Goal: Information Seeking & Learning: Check status

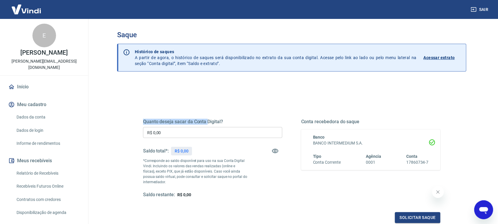
drag, startPoint x: 208, startPoint y: 76, endPoint x: 102, endPoint y: 68, distance: 105.6
click at [102, 68] on main "Saque Histórico de saques A partir de agora, o histórico de saques será disponi…" at bounding box center [292, 121] width 413 height 205
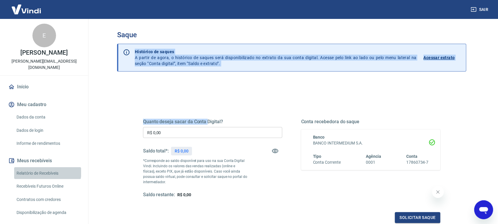
click at [47, 172] on link "Relatório de Recebíveis" at bounding box center [47, 173] width 67 height 12
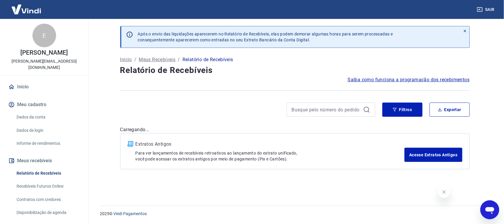
click at [203, 14] on div "Sair" at bounding box center [252, 9] width 504 height 19
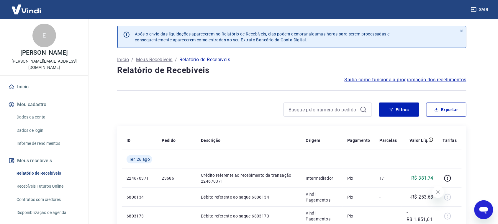
scroll to position [112, 0]
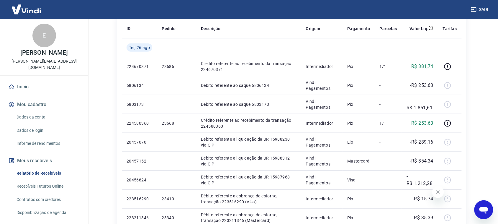
click at [166, 2] on div "Sair" at bounding box center [249, 9] width 498 height 19
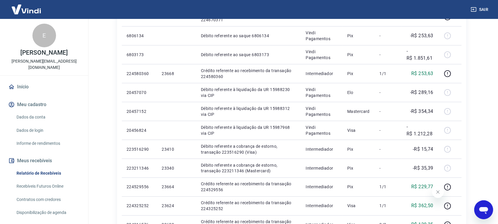
scroll to position [164, 0]
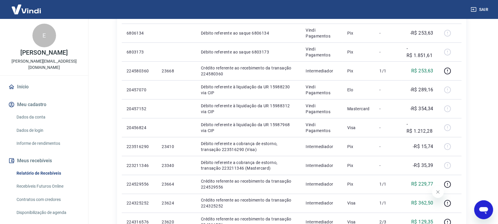
click at [436, 191] on icon "Fechar mensagem da empresa" at bounding box center [438, 191] width 5 height 5
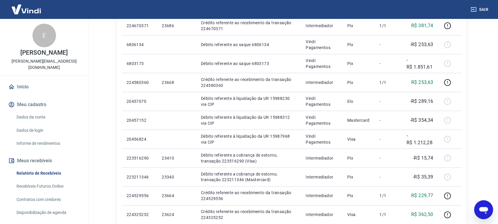
scroll to position [150, 0]
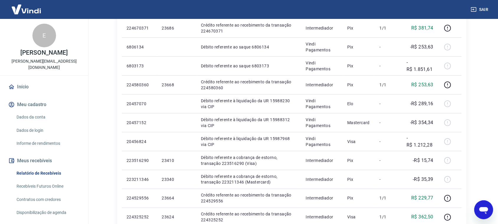
click at [145, 0] on div "Sair" at bounding box center [249, 9] width 498 height 19
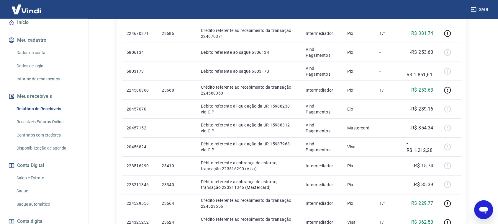
scroll to position [108, 0]
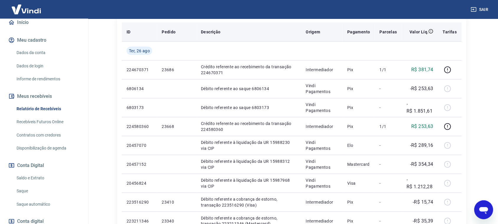
click at [216, 27] on th "Descrição" at bounding box center [248, 31] width 105 height 19
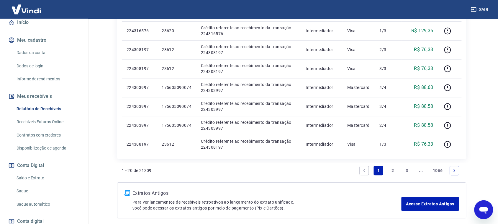
scroll to position [420, 0]
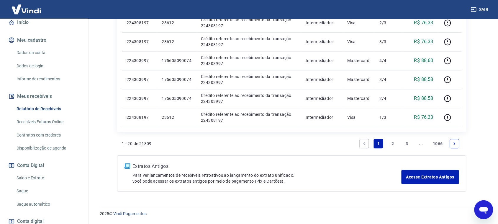
click at [391, 145] on link "2" at bounding box center [392, 143] width 9 height 9
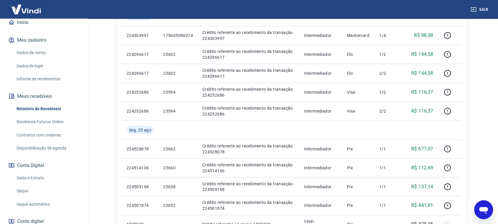
scroll to position [148, 0]
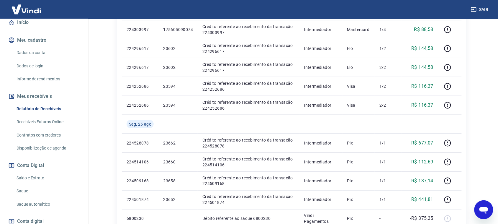
click at [484, 210] on icon "Abrir janela de mensagens" at bounding box center [483, 210] width 9 height 7
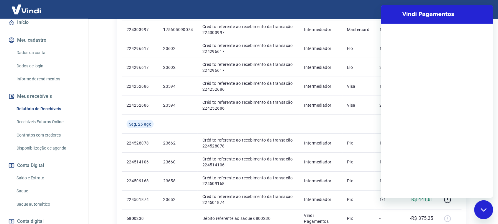
scroll to position [0, 0]
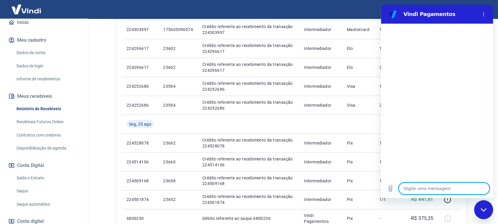
type textarea "l"
type textarea "x"
type textarea "lá"
type textarea "x"
type textarea "l"
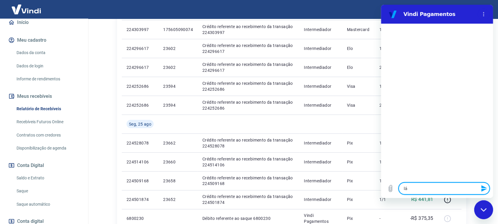
type textarea "x"
type textarea "o"
type textarea "x"
type textarea "ol"
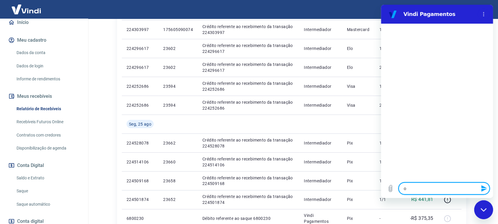
type textarea "x"
type textarea "olá"
type textarea "x"
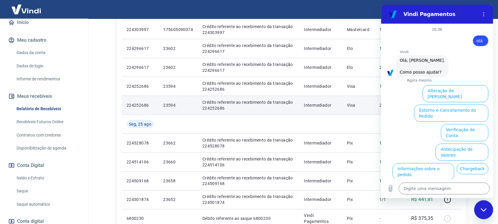
scroll to position [28, 0]
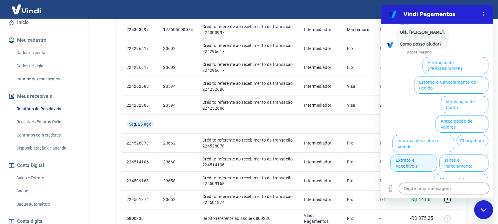
click at [437, 154] on button "Extrato e Recebíveis" at bounding box center [414, 162] width 46 height 17
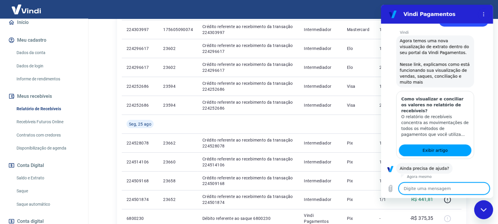
scroll to position [80, 0]
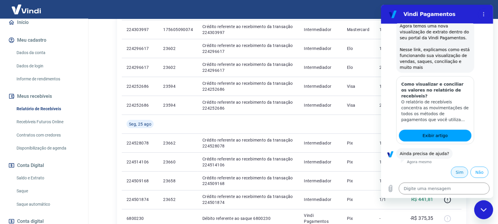
click at [455, 173] on button "Sim" at bounding box center [459, 171] width 17 height 11
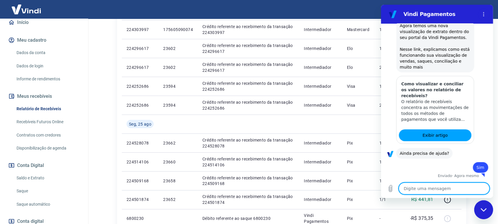
type textarea "x"
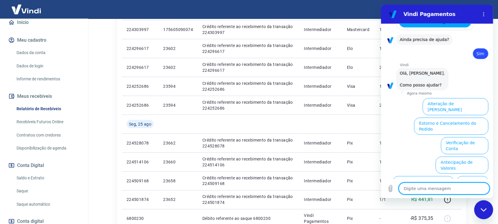
scroll to position [235, 0]
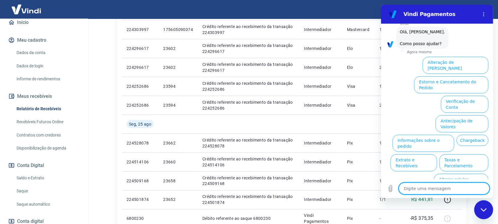
type textarea "a"
type textarea "x"
type textarea "f"
type textarea "x"
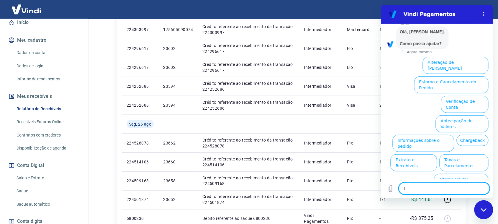
type textarea "fa"
type textarea "x"
type textarea "fal"
type textarea "x"
type textarea "fala"
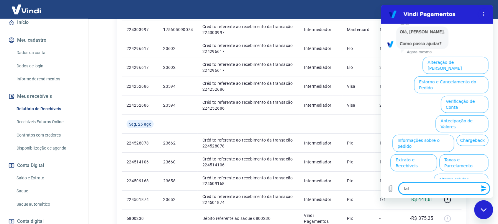
type textarea "x"
type textarea "falar"
type textarea "x"
type textarea "falar"
type textarea "x"
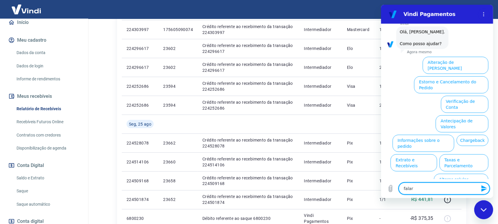
type textarea "falar c"
type textarea "x"
type textarea "falar co"
type textarea "x"
type textarea "falar com"
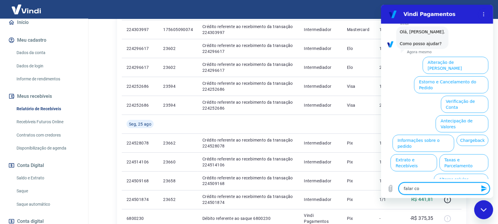
type textarea "x"
type textarea "falar com"
type textarea "x"
type textarea "falar com a"
type textarea "x"
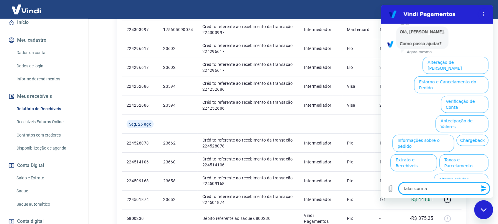
type textarea "falar com at"
type textarea "x"
type textarea "falar com ate"
type textarea "x"
type textarea "falar com [GEOGRAPHIC_DATA]"
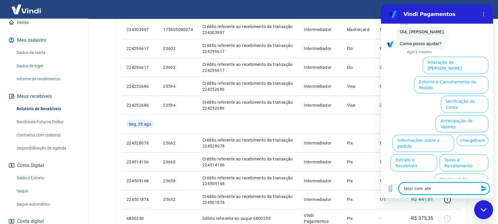
type textarea "x"
type textarea "falar com atend"
type textarea "x"
type textarea "falar com atende"
type textarea "x"
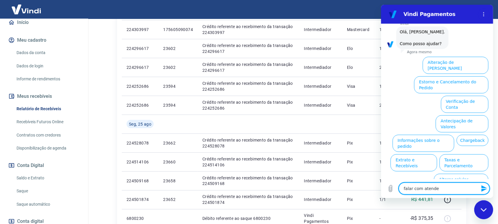
type textarea "falar com atenden"
type textarea "x"
type textarea "falar com atendent"
type textarea "x"
type textarea "falar com atendente"
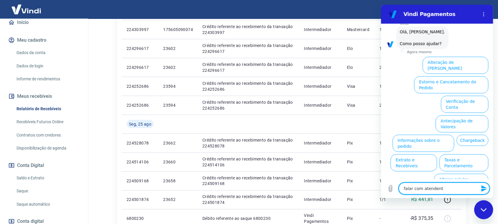
type textarea "x"
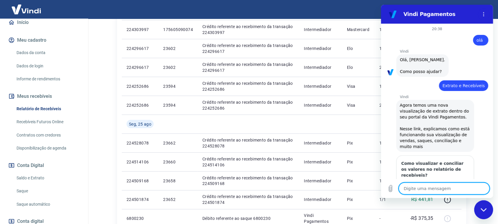
scroll to position [0, 0]
drag, startPoint x: 491, startPoint y: 153, endPoint x: 876, endPoint y: 56, distance: 396.6
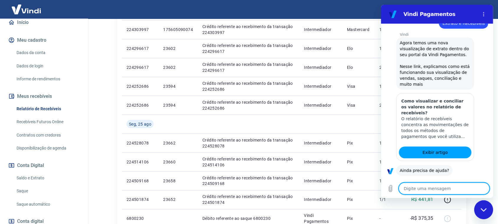
scroll to position [157, 0]
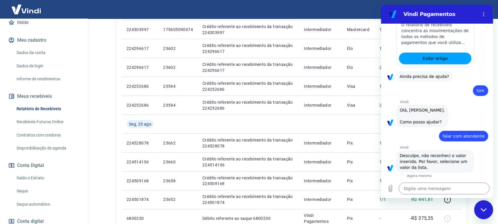
click at [428, 164] on span "Desculpe, não reconheci o valor inserido. Por favor, selecione um valor da list…" at bounding box center [434, 161] width 69 height 17
click at [485, 216] on div "Fechar janela de mensagens" at bounding box center [484, 209] width 18 height 18
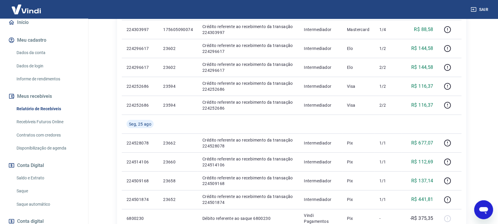
click at [484, 206] on icon "Abrir janela de mensagens" at bounding box center [483, 209] width 11 height 11
type textarea "x"
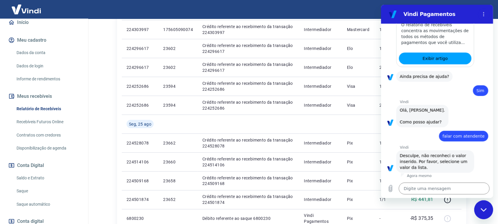
scroll to position [0, 0]
click at [436, 106] on div "Vindi diz: [PERSON_NAME], [PERSON_NAME]. Como posso ajudar?" at bounding box center [422, 116] width 52 height 22
click at [428, 92] on div "diz: Sim" at bounding box center [434, 89] width 107 height 14
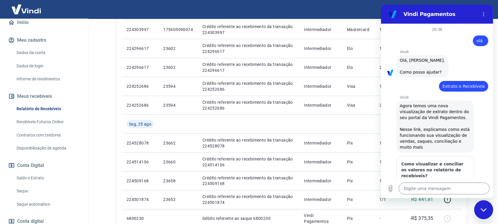
scroll to position [157, 0]
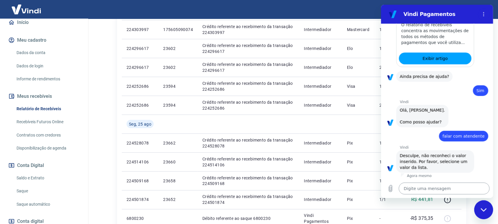
type textarea "a"
type textarea "x"
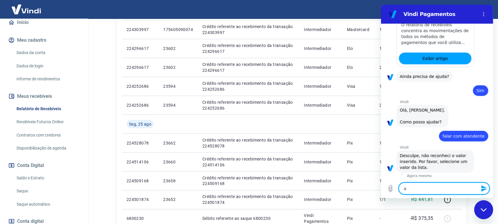
click at [429, 190] on textarea "a" at bounding box center [444, 188] width 91 height 12
type textarea "an"
type textarea "x"
type textarea "ant"
type textarea "x"
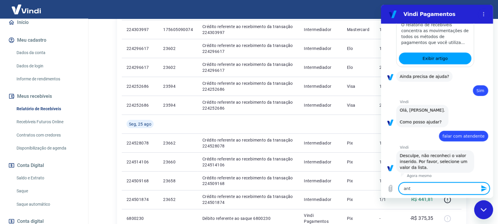
type textarea "ante"
type textarea "x"
type textarea "antec"
type textarea "x"
type textarea "anteci"
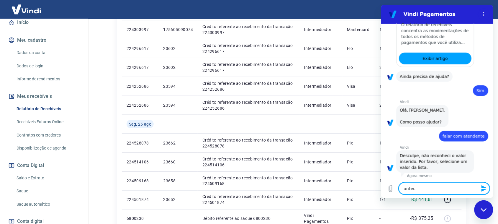
type textarea "x"
type textarea "antecip"
type textarea "x"
type textarea "antecipa"
type textarea "x"
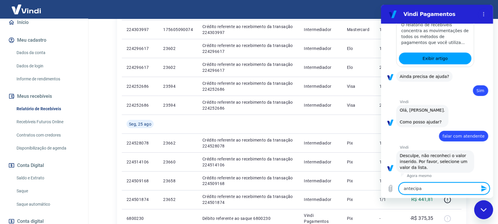
type textarea "antecipaç"
type textarea "x"
type textarea "antecipaçã"
type textarea "x"
type textarea "antecipação"
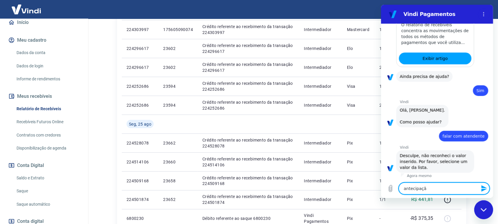
type textarea "x"
type textarea "antecipação"
type textarea "x"
type textarea "antecipação d"
type textarea "x"
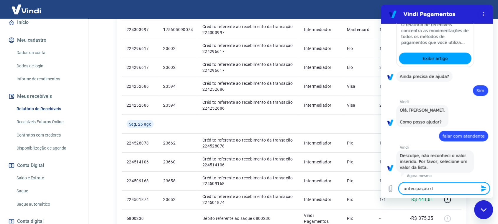
type textarea "antecipação de"
type textarea "x"
type textarea "antecipação de"
type textarea "x"
type textarea "antecipação de r"
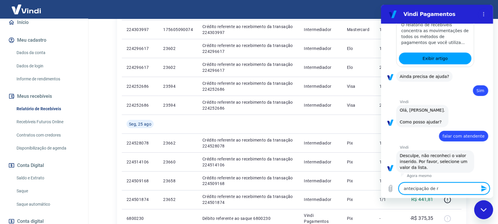
type textarea "x"
type textarea "antecipação de re"
type textarea "x"
type textarea "antecipação de rec"
type textarea "x"
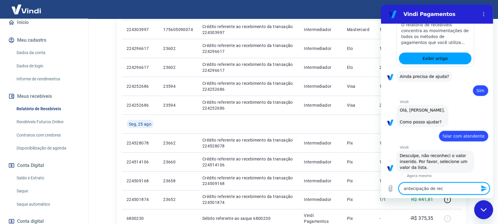
type textarea "antecipação de rece"
type textarea "x"
type textarea "antecipação de receb"
type textarea "x"
type textarea "antecipação de recebí"
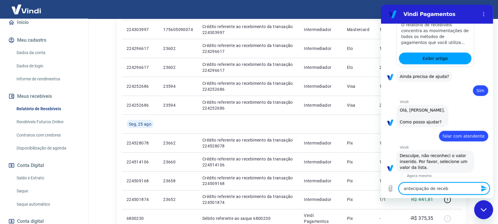
type textarea "x"
type textarea "antecipação de recebív"
type textarea "x"
type textarea "antecipação de recebíve"
type textarea "x"
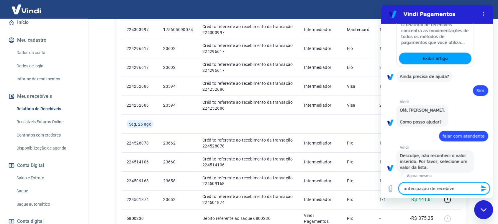
type textarea "antecipação de recebívei"
type textarea "x"
type textarea "antecipação de recebíveis"
type textarea "x"
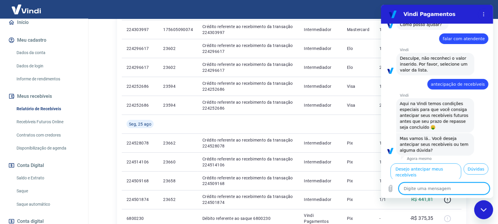
scroll to position [264, 0]
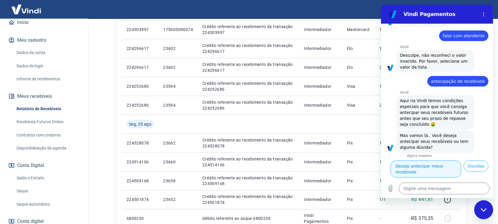
click at [450, 161] on button "Desejo antecipar meus recebíveis" at bounding box center [426, 168] width 71 height 17
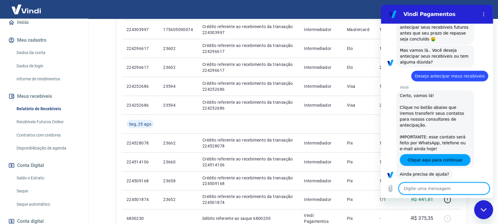
scroll to position [357, 0]
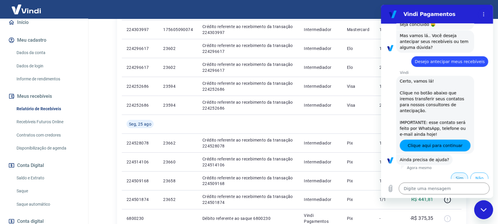
click at [455, 174] on button "Sim" at bounding box center [459, 177] width 17 height 11
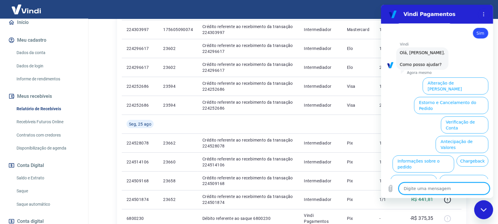
scroll to position [512, 0]
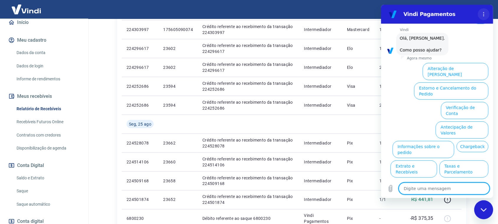
click at [484, 12] on icon "Menu de opções" at bounding box center [483, 14] width 5 height 5
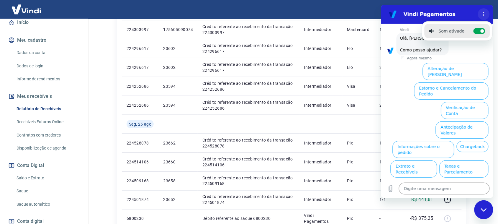
click at [481, 14] on icon "Menu de opções" at bounding box center [483, 14] width 5 height 5
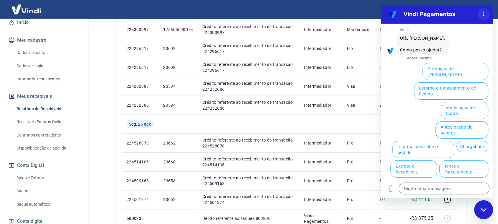
click at [481, 14] on icon "Menu de opções" at bounding box center [483, 14] width 5 height 5
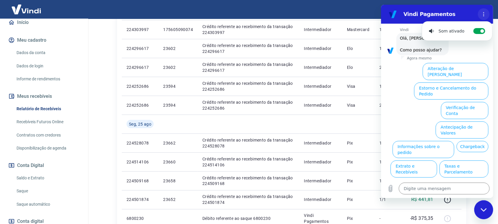
click at [481, 14] on icon "Menu de opções" at bounding box center [483, 14] width 5 height 5
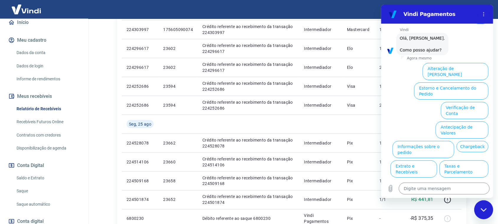
click at [490, 205] on div "Fechar janela de mensagens" at bounding box center [484, 209] width 18 height 18
type textarea "x"
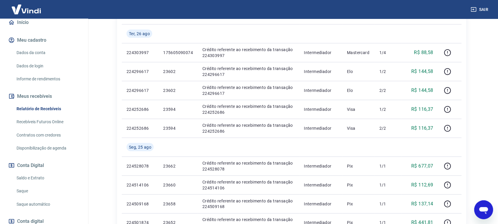
scroll to position [122, 0]
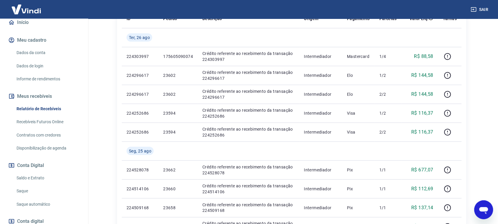
click at [238, 11] on div "Sair" at bounding box center [249, 9] width 498 height 19
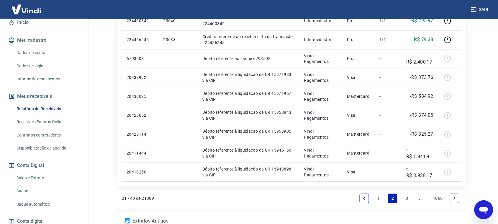
scroll to position [396, 0]
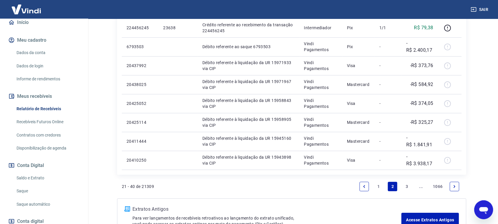
click at [404, 186] on link "3" at bounding box center [406, 186] width 9 height 9
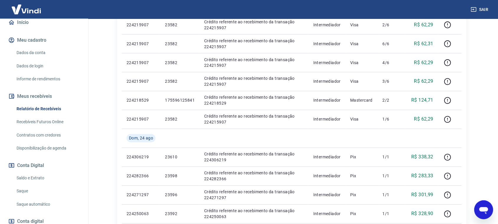
scroll to position [439, 0]
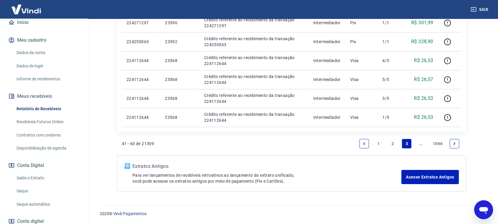
click at [392, 142] on link "2" at bounding box center [392, 143] width 9 height 9
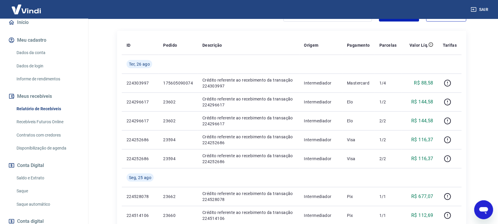
scroll to position [439, 0]
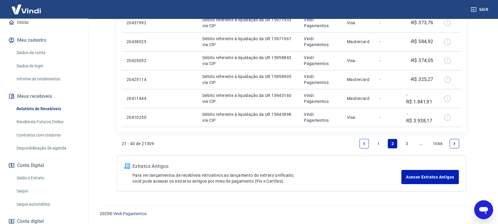
click at [377, 141] on link "1" at bounding box center [378, 143] width 9 height 9
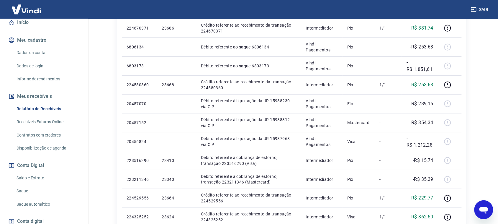
scroll to position [180, 0]
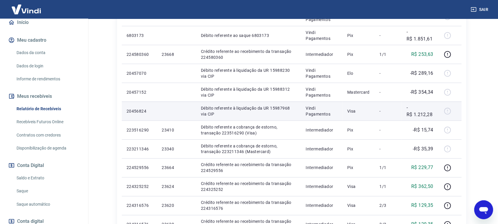
click at [284, 106] on p "Débito referente à liquidação da UR 15987968 via CIP" at bounding box center [248, 111] width 95 height 12
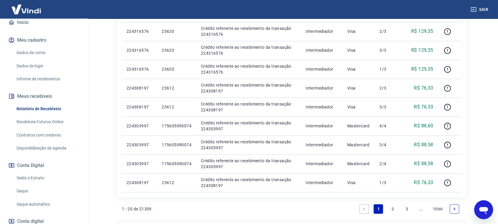
scroll to position [357, 0]
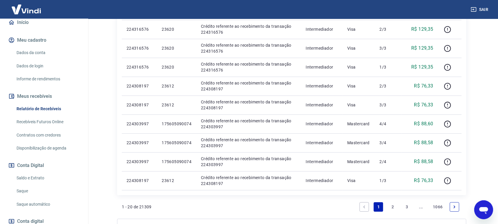
click at [392, 207] on link "2" at bounding box center [392, 206] width 9 height 9
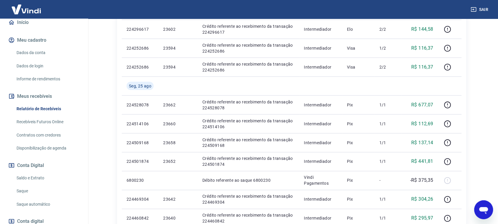
scroll to position [439, 0]
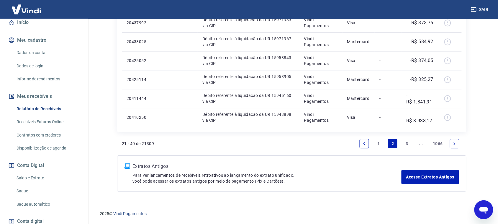
click at [404, 142] on link "3" at bounding box center [406, 143] width 9 height 9
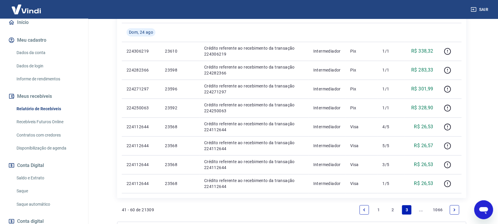
scroll to position [405, 0]
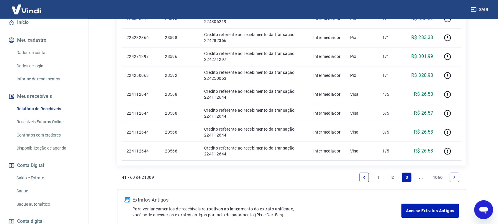
click at [456, 179] on icon "Next page" at bounding box center [455, 177] width 4 height 4
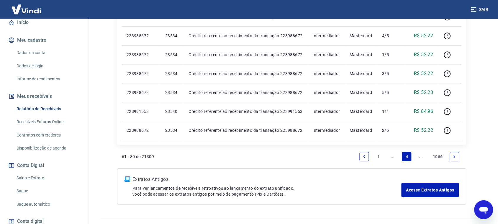
scroll to position [439, 0]
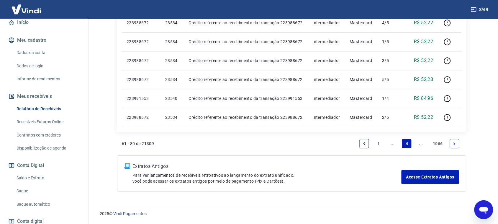
click at [362, 144] on link "Previous page" at bounding box center [364, 143] width 9 height 9
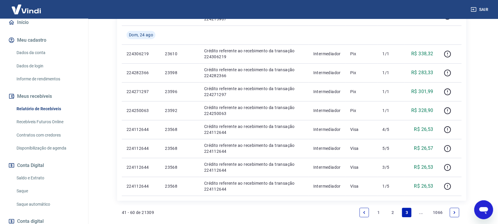
scroll to position [369, 0]
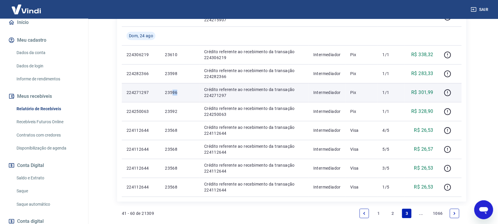
drag, startPoint x: 184, startPoint y: 95, endPoint x: 172, endPoint y: 94, distance: 11.9
click at [172, 94] on p "23596" at bounding box center [180, 92] width 30 height 6
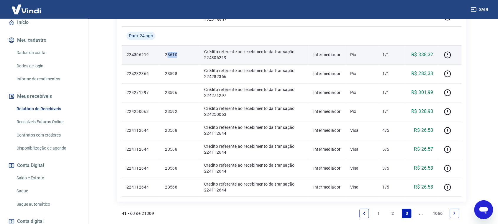
drag, startPoint x: 181, startPoint y: 53, endPoint x: 168, endPoint y: 50, distance: 13.0
click at [168, 50] on td "23610" at bounding box center [179, 54] width 39 height 19
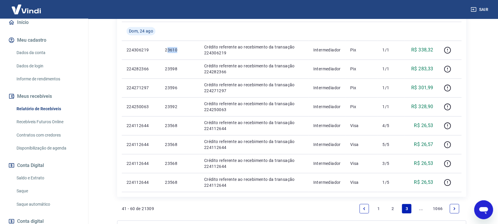
scroll to position [365, 0]
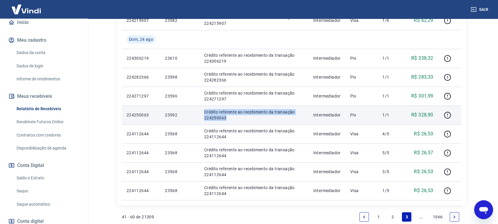
drag, startPoint x: 197, startPoint y: 118, endPoint x: 226, endPoint y: 117, distance: 29.2
click at [226, 117] on tr "224250063 23592 Crédito referente ao recebimento da transação 224250063 Interme…" at bounding box center [292, 114] width 340 height 19
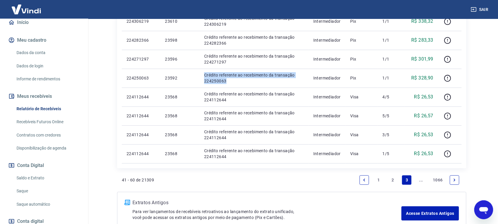
scroll to position [400, 0]
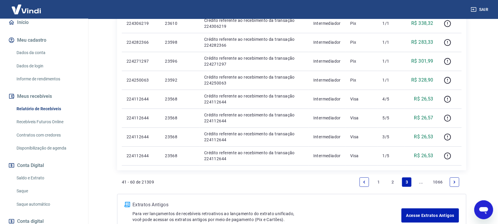
click at [391, 181] on link "2" at bounding box center [392, 181] width 9 height 9
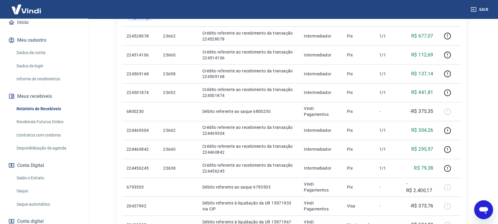
scroll to position [439, 0]
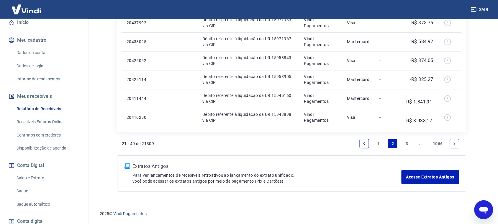
click at [409, 141] on link "3" at bounding box center [406, 143] width 9 height 9
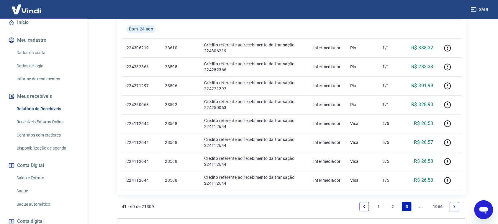
scroll to position [418, 0]
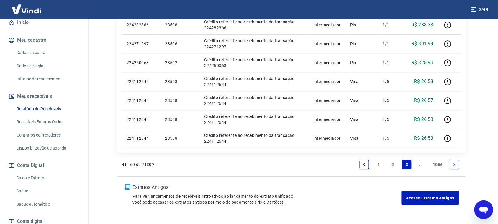
click at [393, 164] on link "2" at bounding box center [392, 164] width 9 height 9
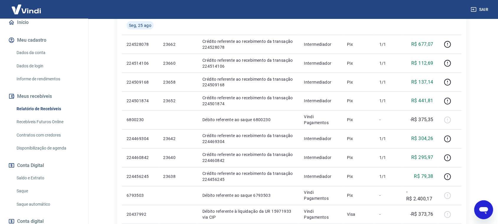
scroll to position [245, 0]
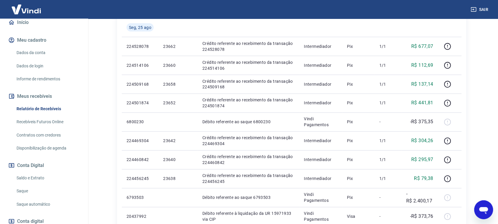
click at [478, 43] on div "Após o envio das liquidações aparecerem no Relatório de Recebíveis, elas podem …" at bounding box center [292, 83] width 378 height 618
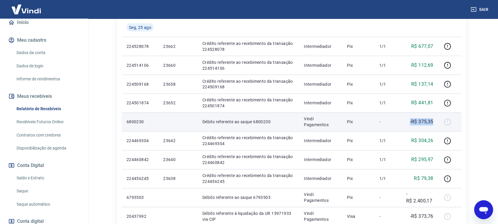
drag, startPoint x: 401, startPoint y: 122, endPoint x: 435, endPoint y: 122, distance: 34.5
click at [435, 122] on tr "6800230 Débito referente ao saque 6800230 Vindi Pagamentos Pix - -R$ 375,35" at bounding box center [292, 121] width 340 height 19
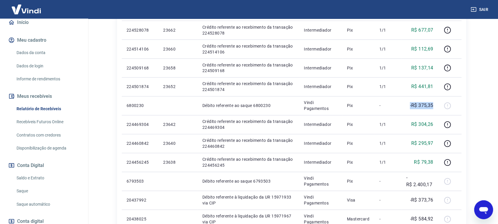
scroll to position [259, 0]
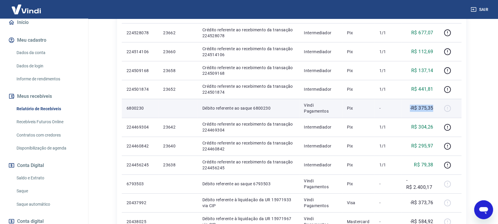
click at [418, 109] on p "-R$ 375,35" at bounding box center [421, 108] width 23 height 7
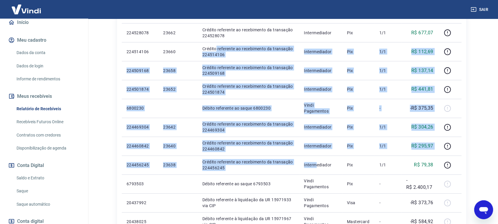
drag, startPoint x: 319, startPoint y: 171, endPoint x: 173, endPoint y: -19, distance: 240.0
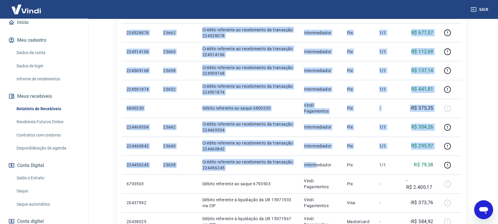
scroll to position [176, 0]
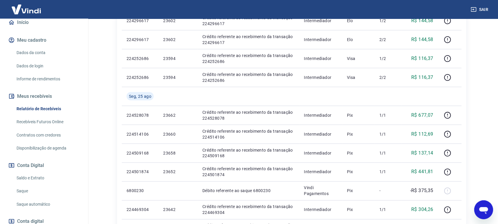
click at [476, 88] on div "Após o envio das liquidações aparecerem no Relatório de Recebíveis, elas podem …" at bounding box center [292, 152] width 378 height 618
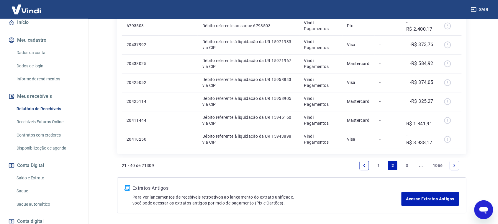
scroll to position [418, 0]
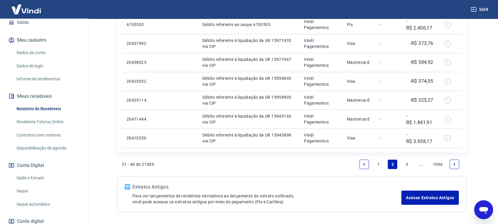
click at [381, 164] on link "1" at bounding box center [378, 163] width 9 height 9
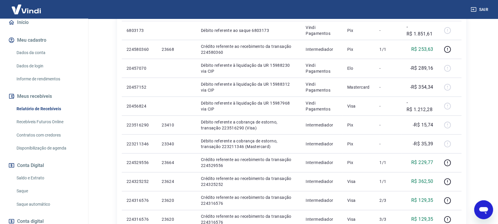
scroll to position [182, 0]
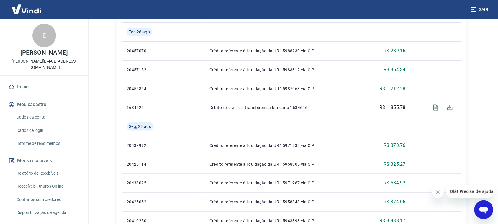
scroll to position [139, 0]
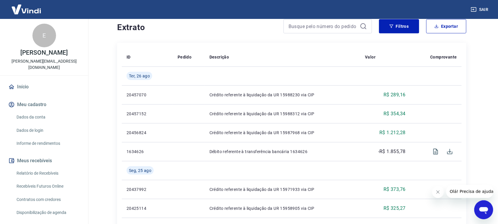
scroll to position [117, 0]
